Goal: Check status

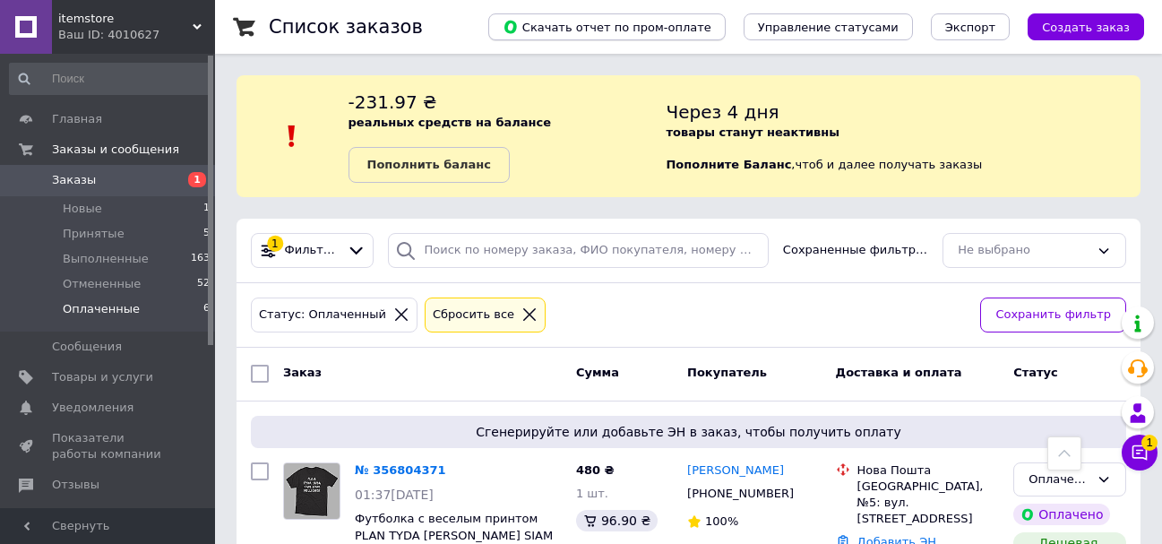
scroll to position [896, 0]
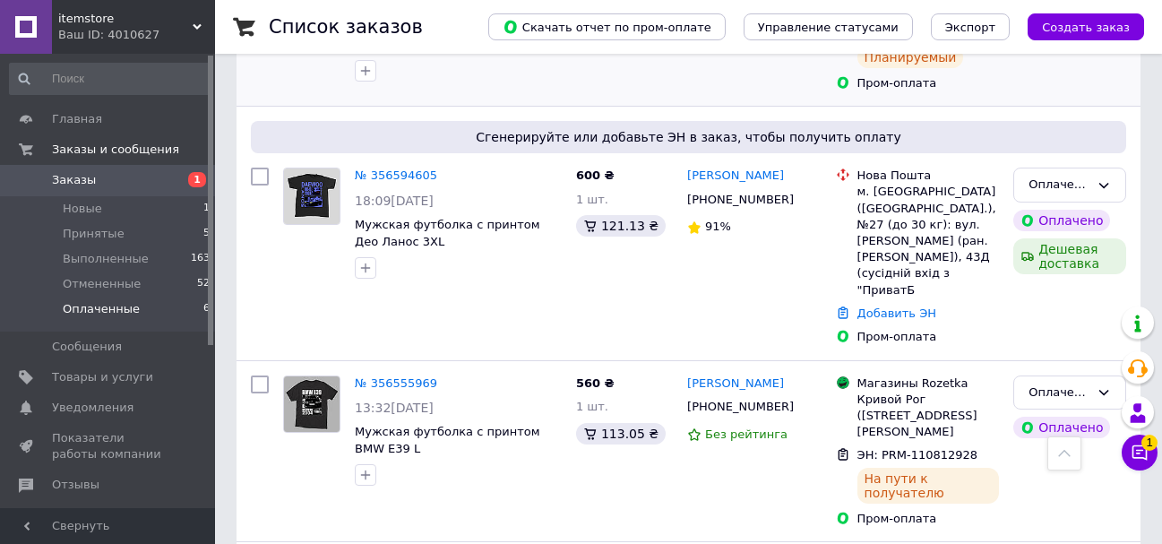
scroll to position [586, 0]
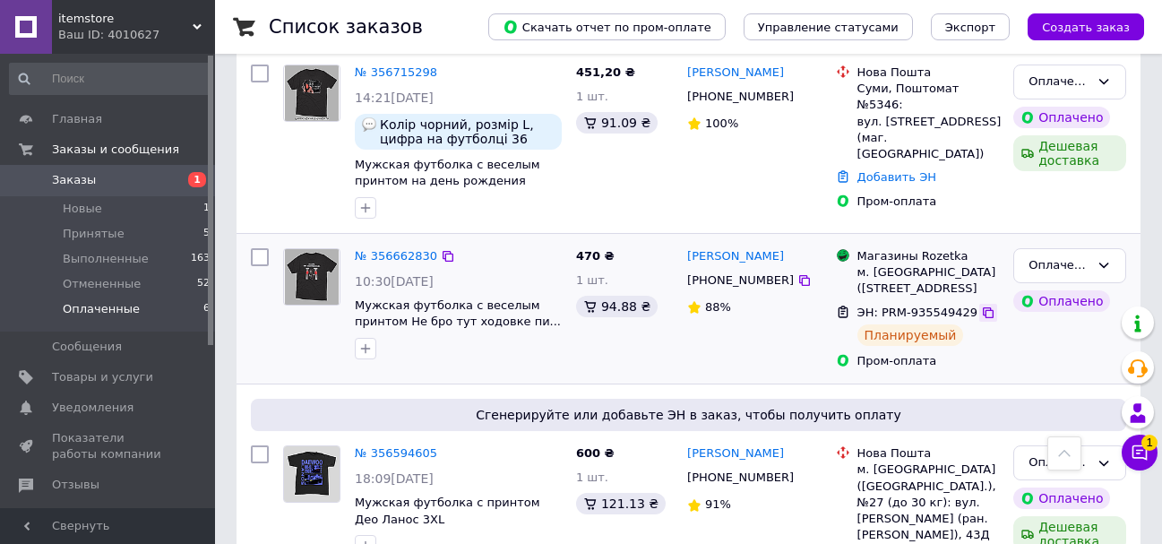
click at [981, 320] on icon at bounding box center [988, 312] width 14 height 14
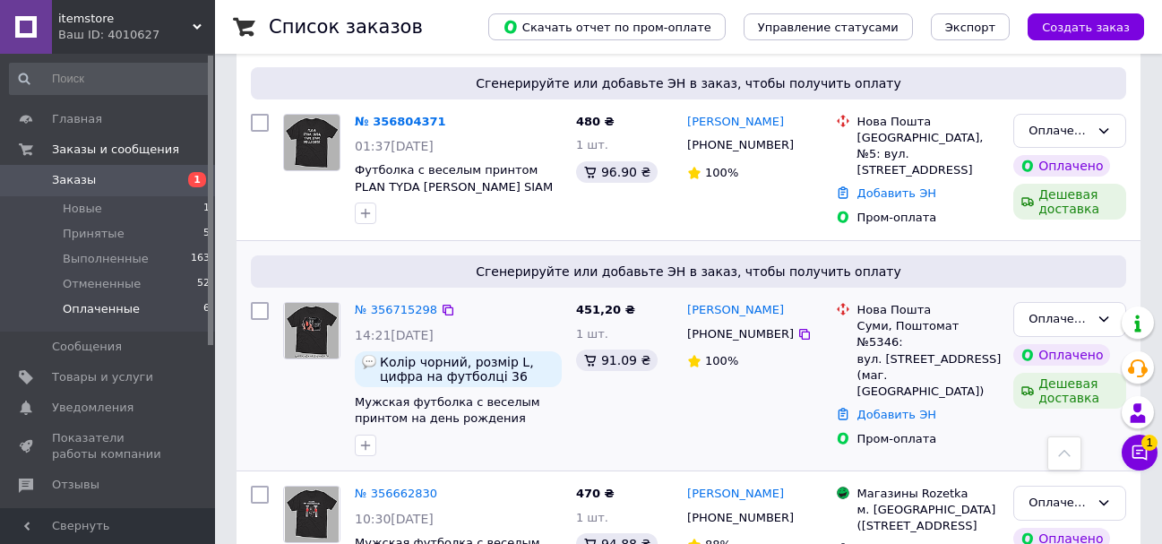
scroll to position [317, 0]
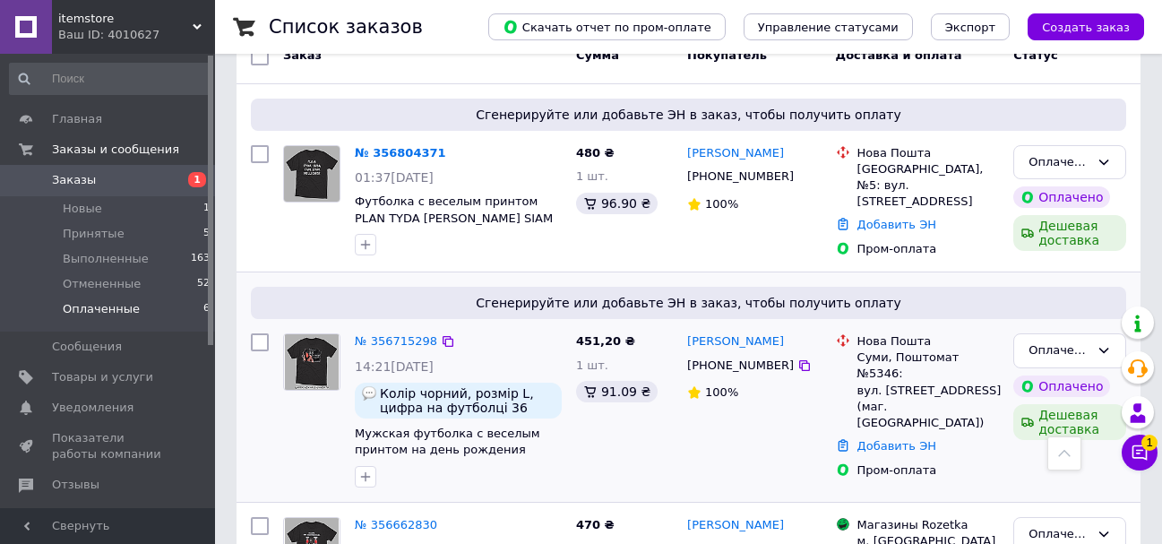
drag, startPoint x: 356, startPoint y: 339, endPoint x: 492, endPoint y: 364, distance: 137.4
click at [480, 364] on div "№ 356715298 14:21, 11.08.2025 Колір чорний, розмір L, цифра на футболці 36 Мужс…" at bounding box center [458, 410] width 221 height 168
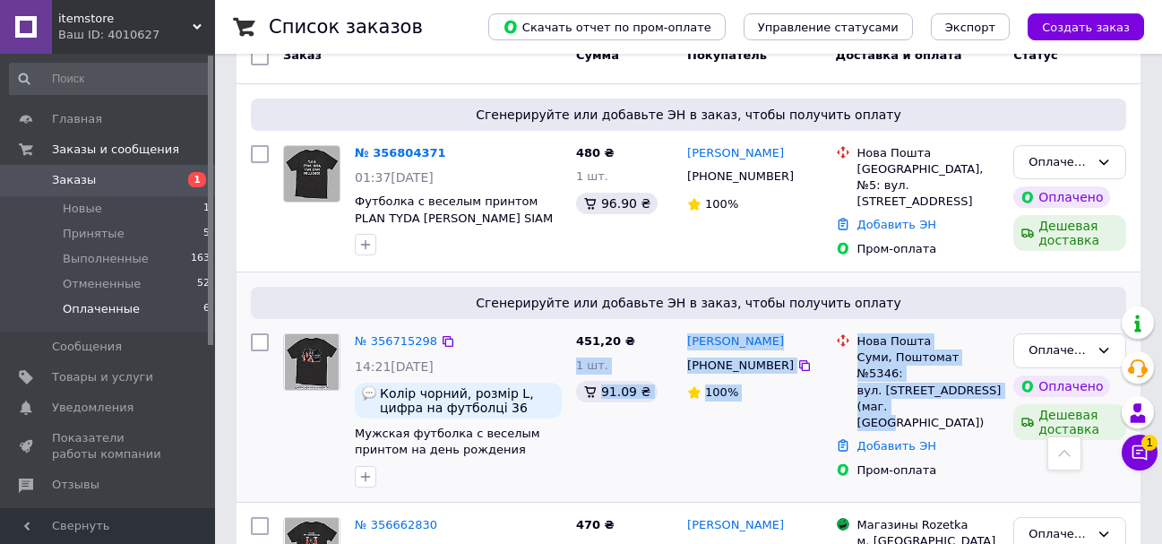
drag, startPoint x: 681, startPoint y: 339, endPoint x: 896, endPoint y: 384, distance: 219.8
click at [896, 384] on div "№ 356715298 14:21, 11.08.2025 Колір чорний, розмір L, цифра на футболці 36 Мужс…" at bounding box center [688, 410] width 889 height 168
copy div "451,20 ₴ 1 шт. 91.09 ₴ Юлия Денисенко +380950124695 100% Нова Пошта Суми, Пошто…"
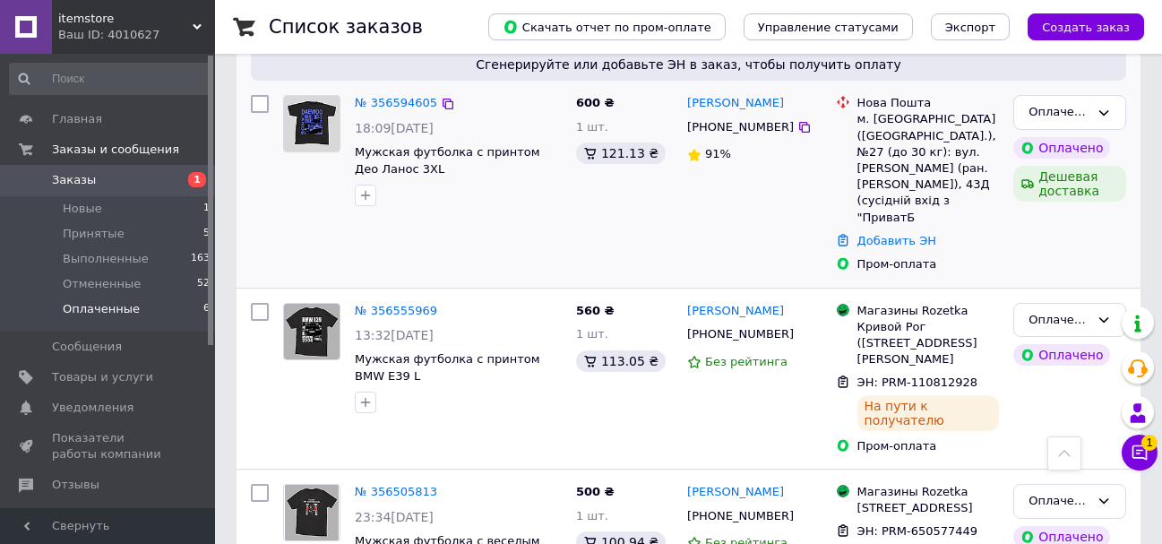
scroll to position [944, 0]
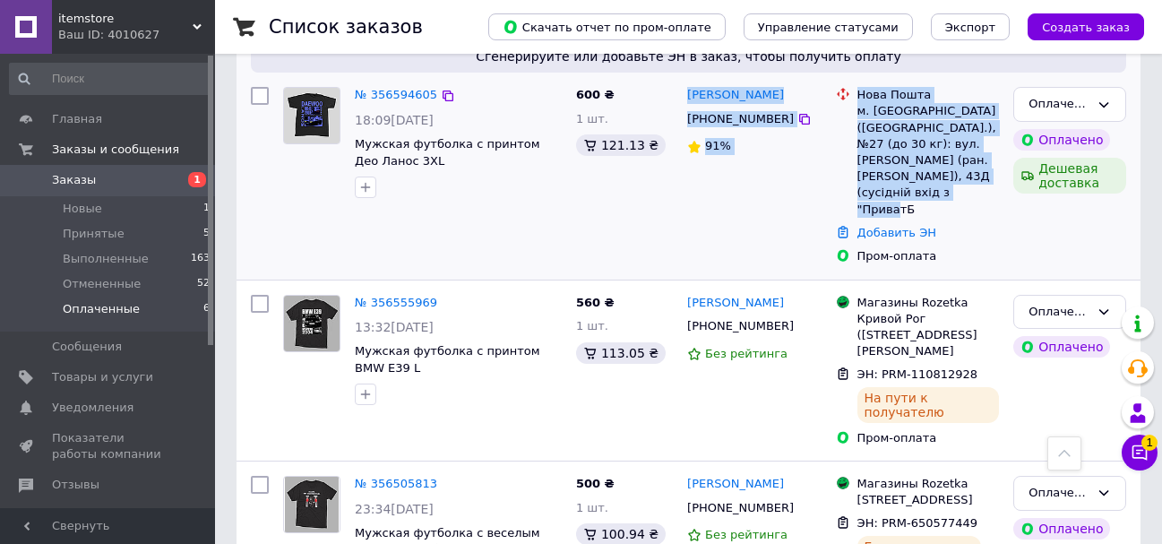
drag, startPoint x: 700, startPoint y: 113, endPoint x: 971, endPoint y: 213, distance: 288.5
click at [971, 213] on div "№ 356594605 18:09, 10.08.2025 Мужская футболка с принтом Део Ланос 3XL 600 ₴ 1 …" at bounding box center [688, 176] width 889 height 192
copy div "МАКС ДАВИДЕНКО +380963645185 91% Нова Пошта м. Кривий Ріг (Дніпропетровська обл…"
